Goal: Contribute content: Contribute content

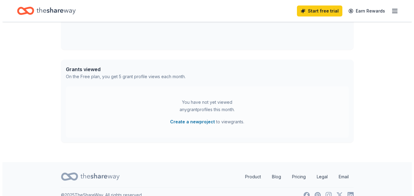
scroll to position [296, 0]
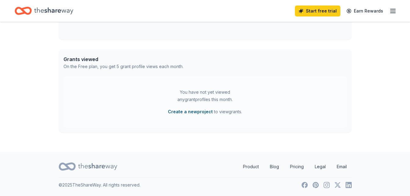
click at [185, 112] on button "Create a new project" at bounding box center [190, 111] width 45 height 7
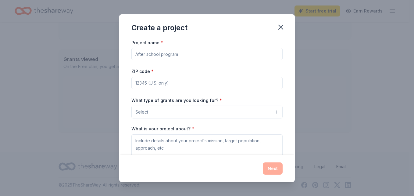
click at [147, 54] on input "Project name *" at bounding box center [207, 54] width 151 height 12
type input "R.A.W."
click at [140, 82] on input "ZIP code *" at bounding box center [207, 83] width 151 height 12
type input "63147"
click at [271, 112] on button "Select" at bounding box center [207, 112] width 151 height 13
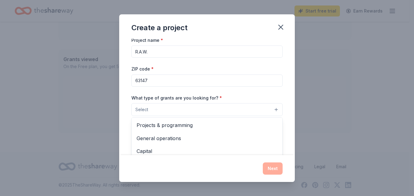
scroll to position [0, 0]
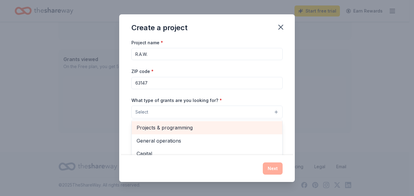
click at [162, 127] on span "Projects & programming" at bounding box center [207, 128] width 141 height 8
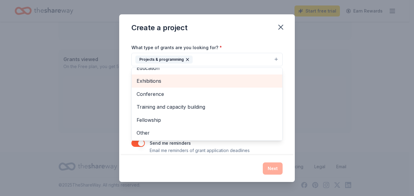
scroll to position [61, 0]
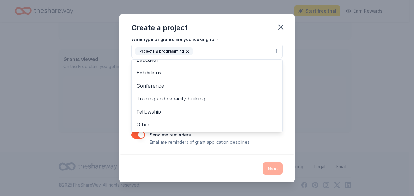
click at [287, 64] on div "Project name * R.A.W. ZIP code * 63147 What type of grants are you looking for?…" at bounding box center [207, 97] width 176 height 116
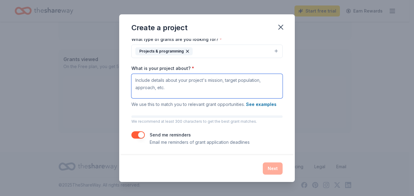
click at [139, 82] on textarea "What is your project about? *" at bounding box center [207, 86] width 151 height 24
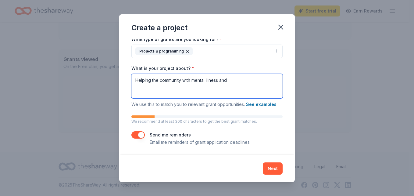
click at [232, 81] on textarea "Helping the community with mental illness and" at bounding box center [207, 86] width 151 height 24
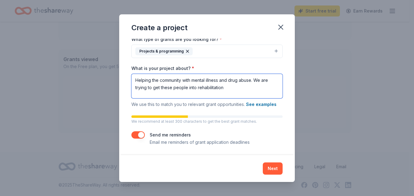
click at [225, 87] on textarea "Helping the community with mental illness and drug abuse. We are trying to get …" at bounding box center [207, 86] width 151 height 24
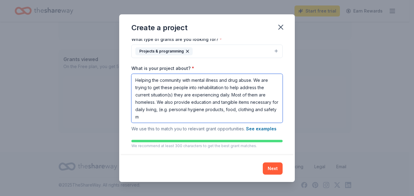
click at [180, 116] on textarea "Helping the community with mental illness and drug abuse. We are trying to get …" at bounding box center [207, 98] width 151 height 49
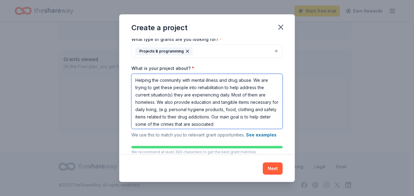
drag, startPoint x: 145, startPoint y: 123, endPoint x: 144, endPoint y: 127, distance: 3.5
click at [144, 124] on textarea "Helping the community with mental illness and drug abuse. We are trying to get …" at bounding box center [207, 101] width 151 height 55
click at [145, 124] on textarea "Helping the community with mental illness and drug abuse. We are trying to get …" at bounding box center [207, 101] width 151 height 55
click at [144, 124] on textarea "Helping the community with mental illness and drug abuse. We are trying to get …" at bounding box center [207, 101] width 151 height 55
click at [258, 124] on textarea "Helping the community with mental illness and drug abuse. We are trying to get …" at bounding box center [207, 101] width 151 height 55
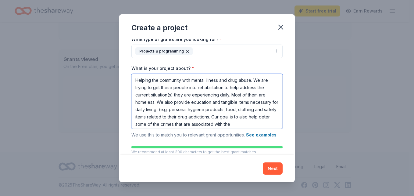
scroll to position [5, 0]
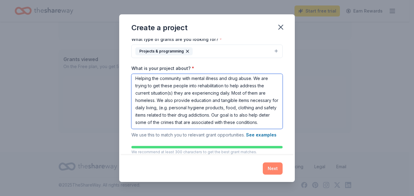
type textarea "Helping the community with mental illness and drug abuse. We are trying to get …"
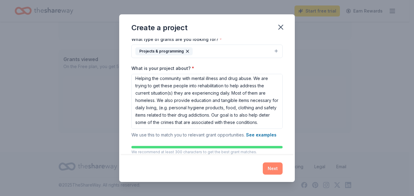
click at [272, 169] on button "Next" at bounding box center [273, 168] width 20 height 12
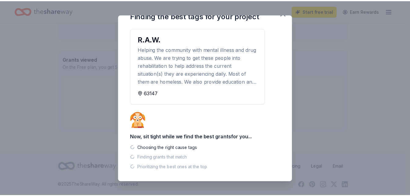
scroll to position [284, 0]
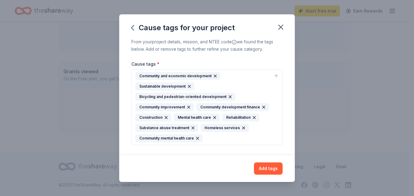
click at [195, 72] on div "Community and economic development" at bounding box center [177, 76] width 85 height 8
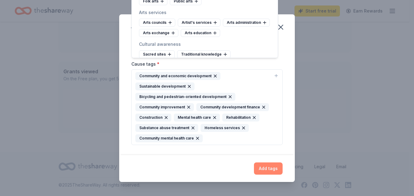
click at [273, 170] on button "Add tags" at bounding box center [268, 168] width 29 height 12
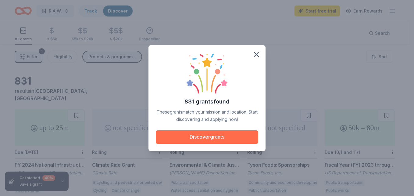
click at [203, 136] on button "Discover grants" at bounding box center [207, 136] width 103 height 13
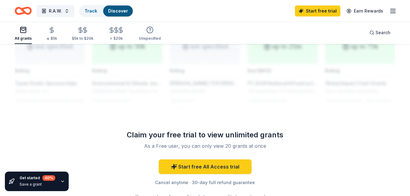
scroll to position [549, 0]
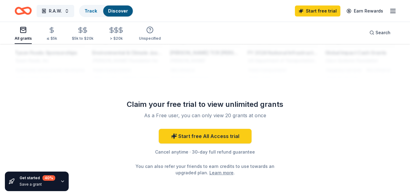
click at [26, 36] on div "All grants" at bounding box center [23, 33] width 17 height 15
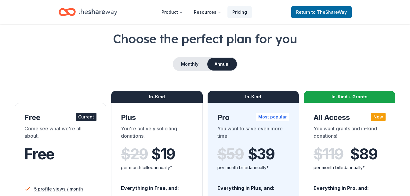
scroll to position [61, 0]
